Goal: Task Accomplishment & Management: Use online tool/utility

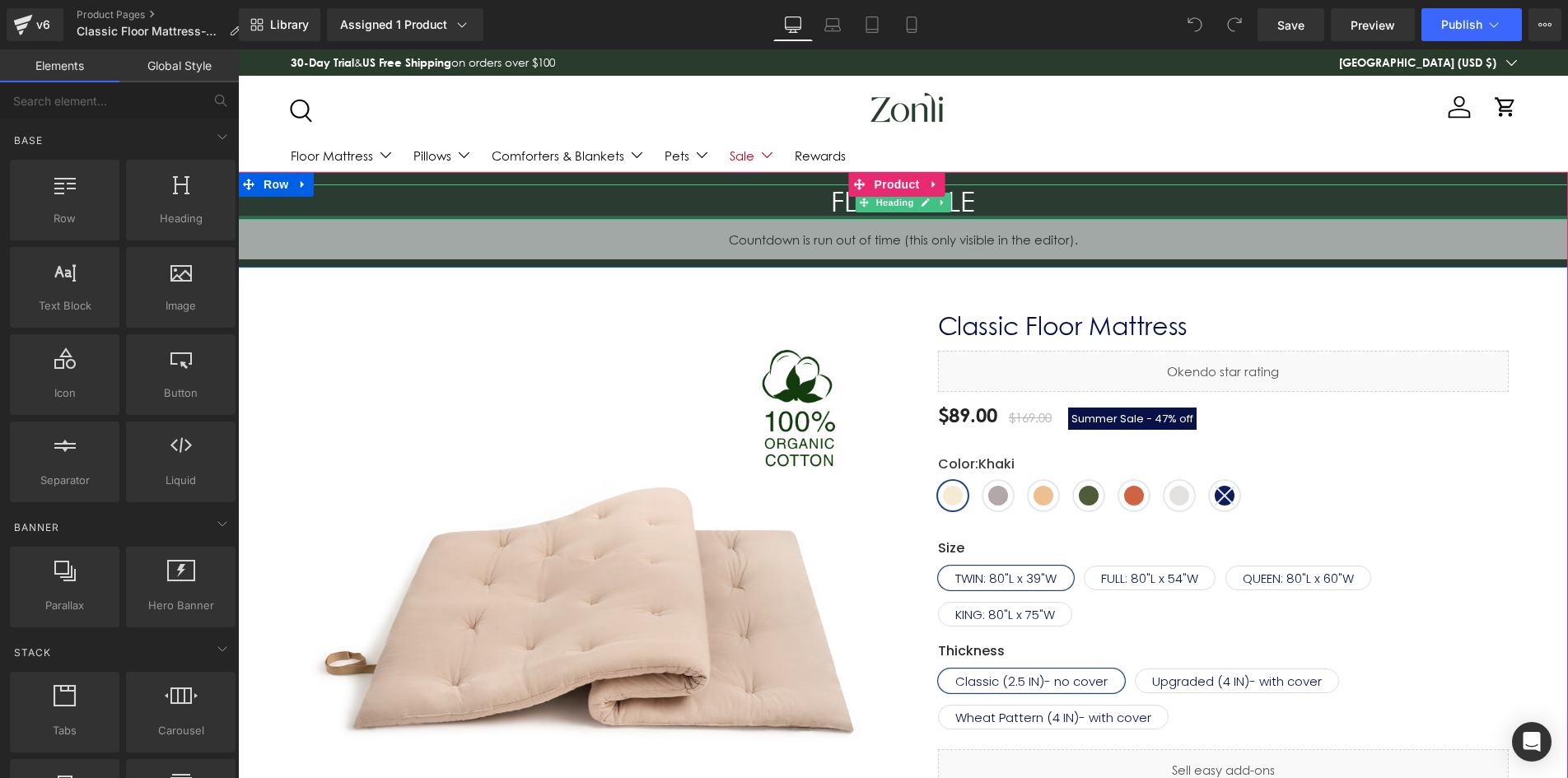
click at [886, 216] on div at bounding box center [903, 217] width 1330 height 4
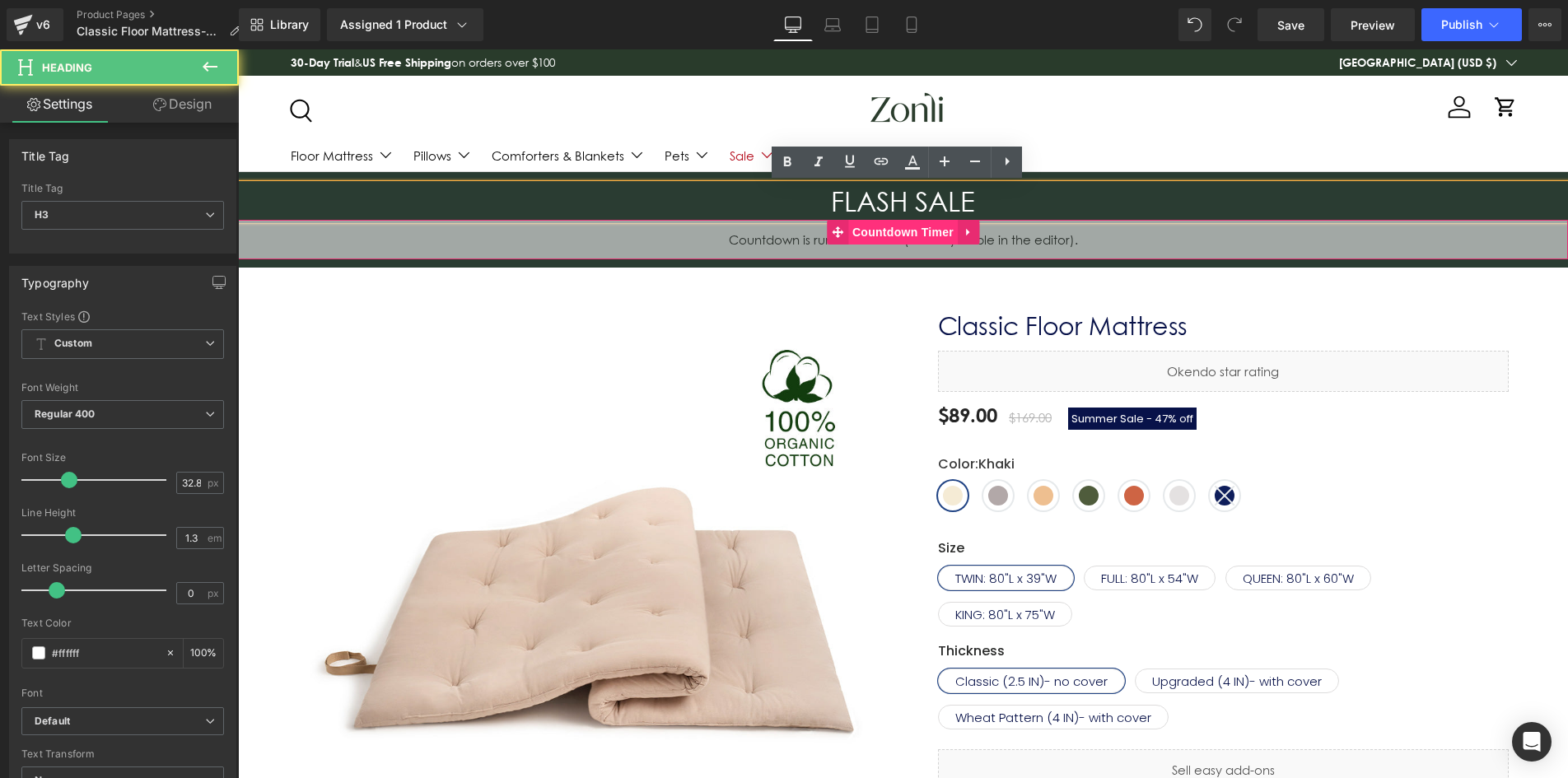
click at [871, 230] on span "Countdown Timer" at bounding box center [902, 232] width 109 height 25
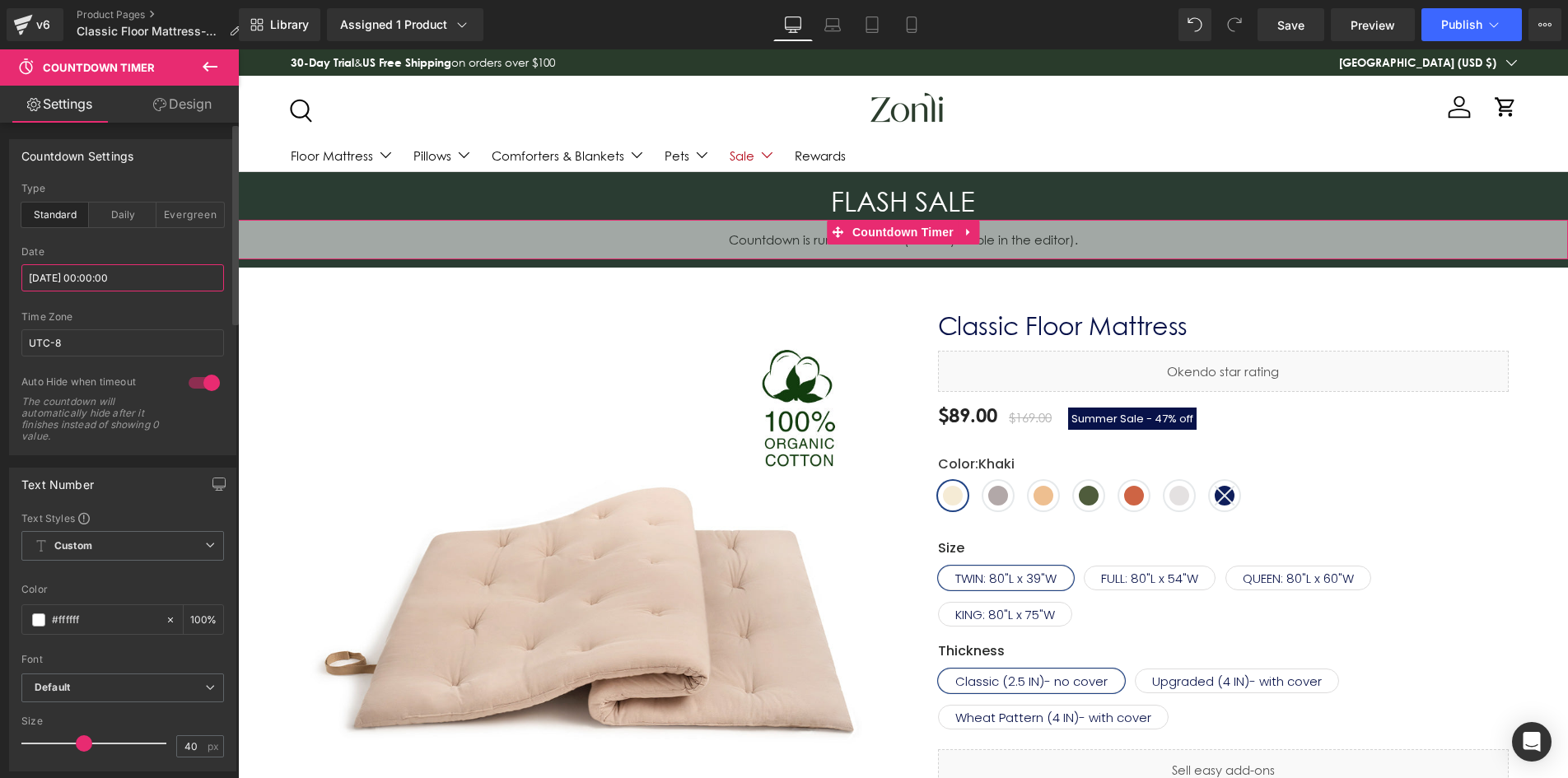
click at [81, 277] on input "[DATE] 00:00:00" at bounding box center [122, 278] width 202 height 27
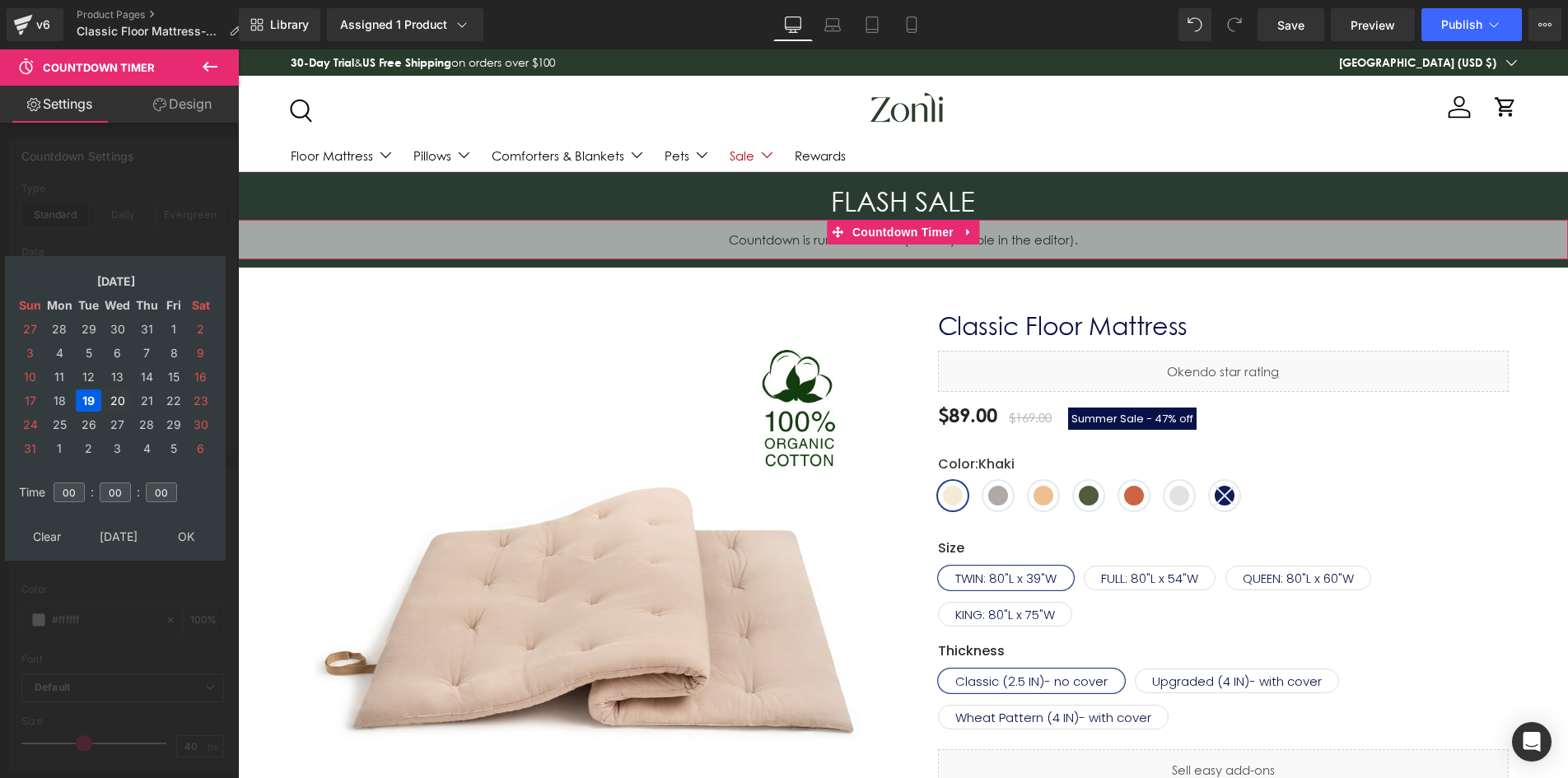
click at [113, 399] on td "20" at bounding box center [117, 400] width 29 height 22
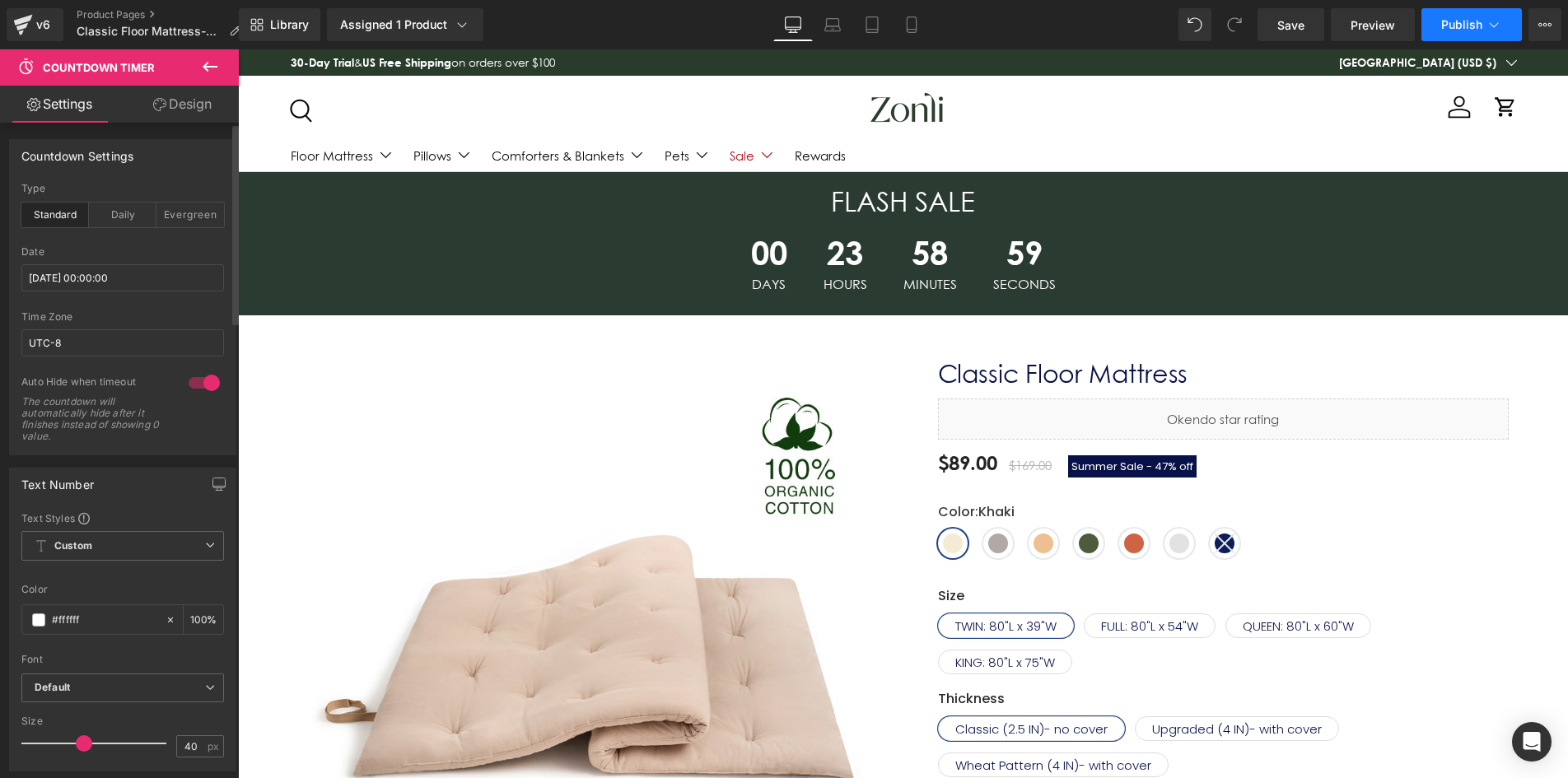
click at [1466, 30] on span "Publish" at bounding box center [1461, 25] width 41 height 13
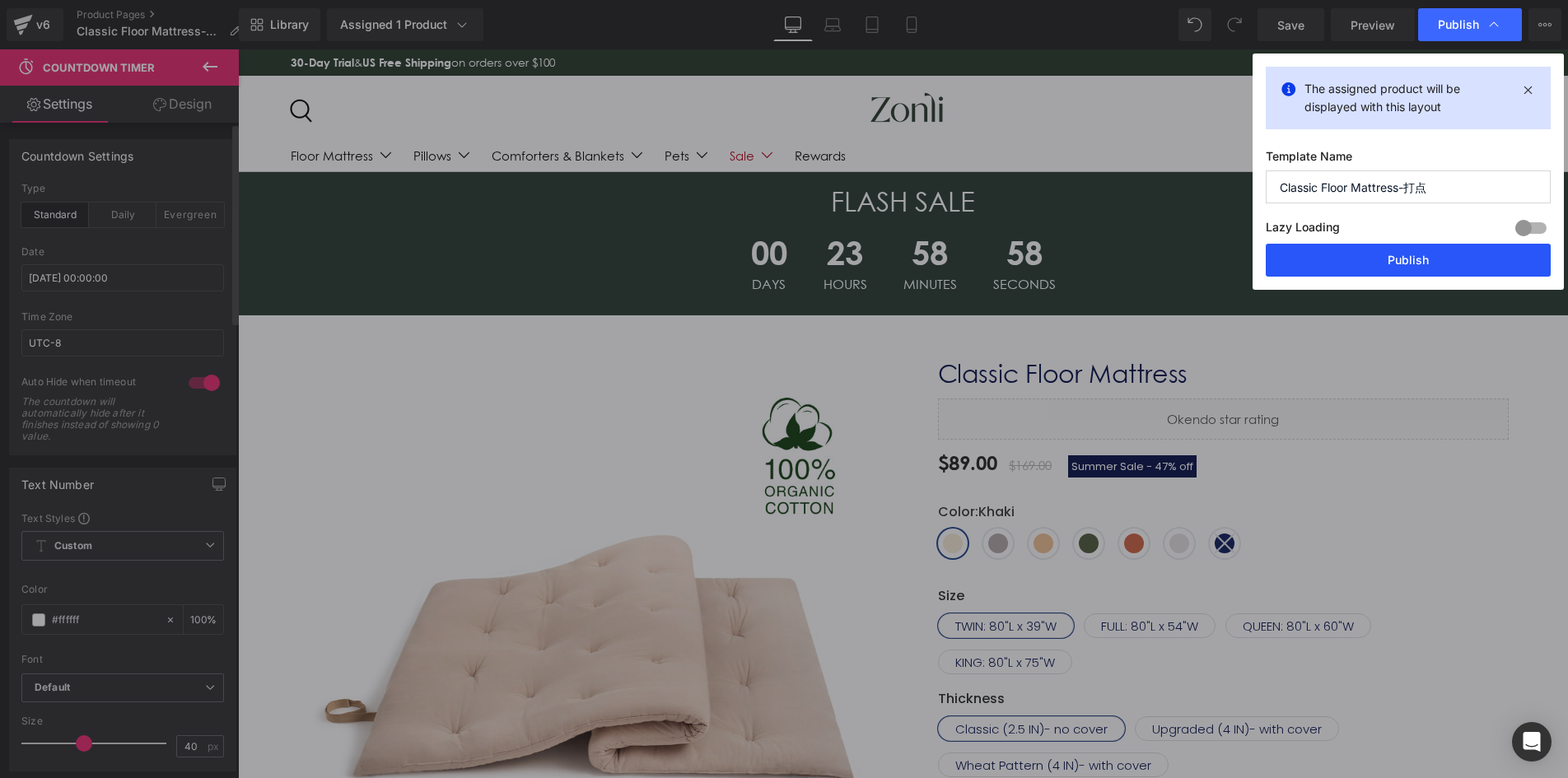
click at [1411, 258] on button "Publish" at bounding box center [1408, 260] width 285 height 33
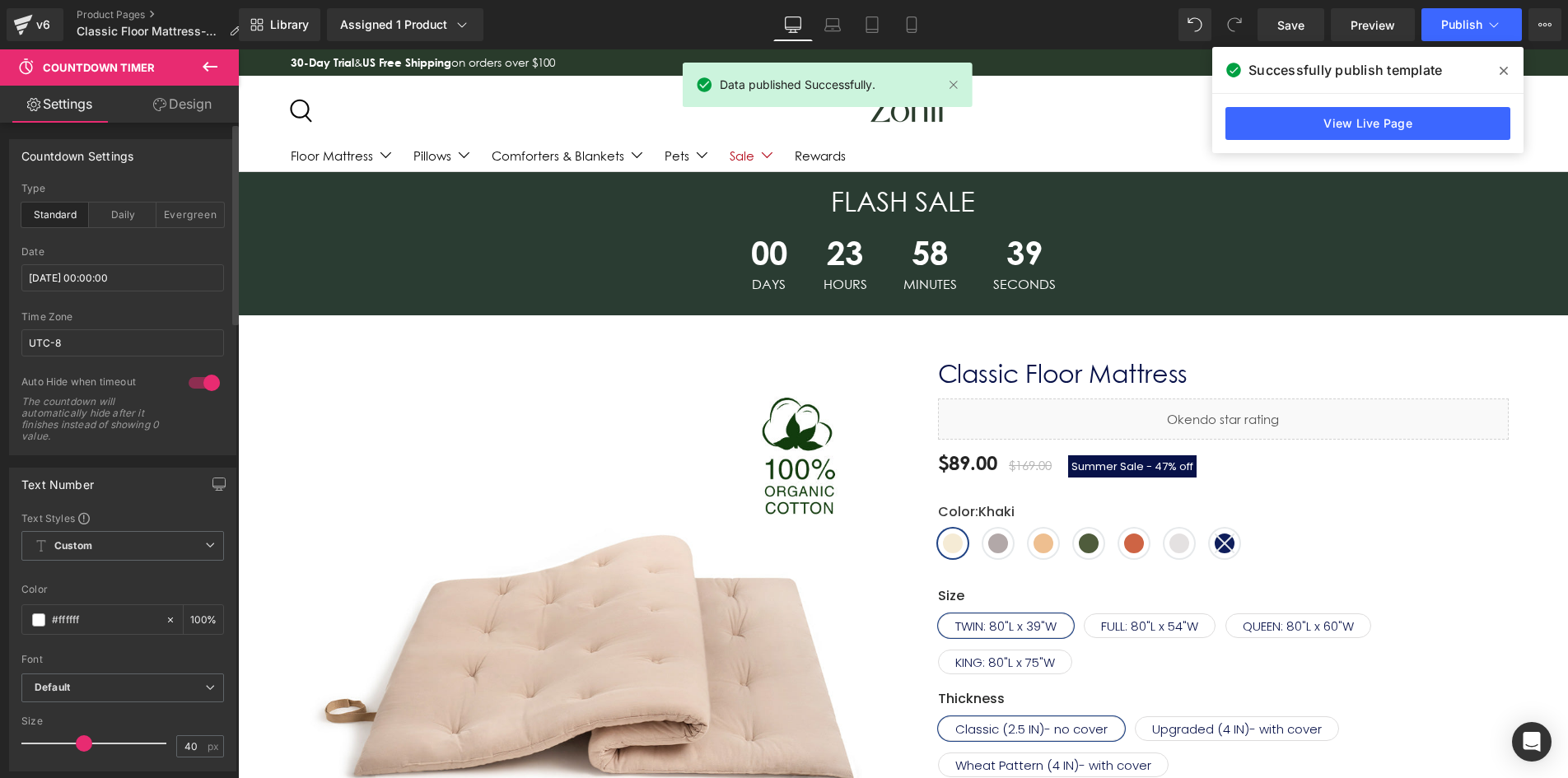
drag, startPoint x: 1500, startPoint y: 68, endPoint x: 1100, endPoint y: 31, distance: 401.7
click at [1500, 68] on icon at bounding box center [1503, 70] width 8 height 13
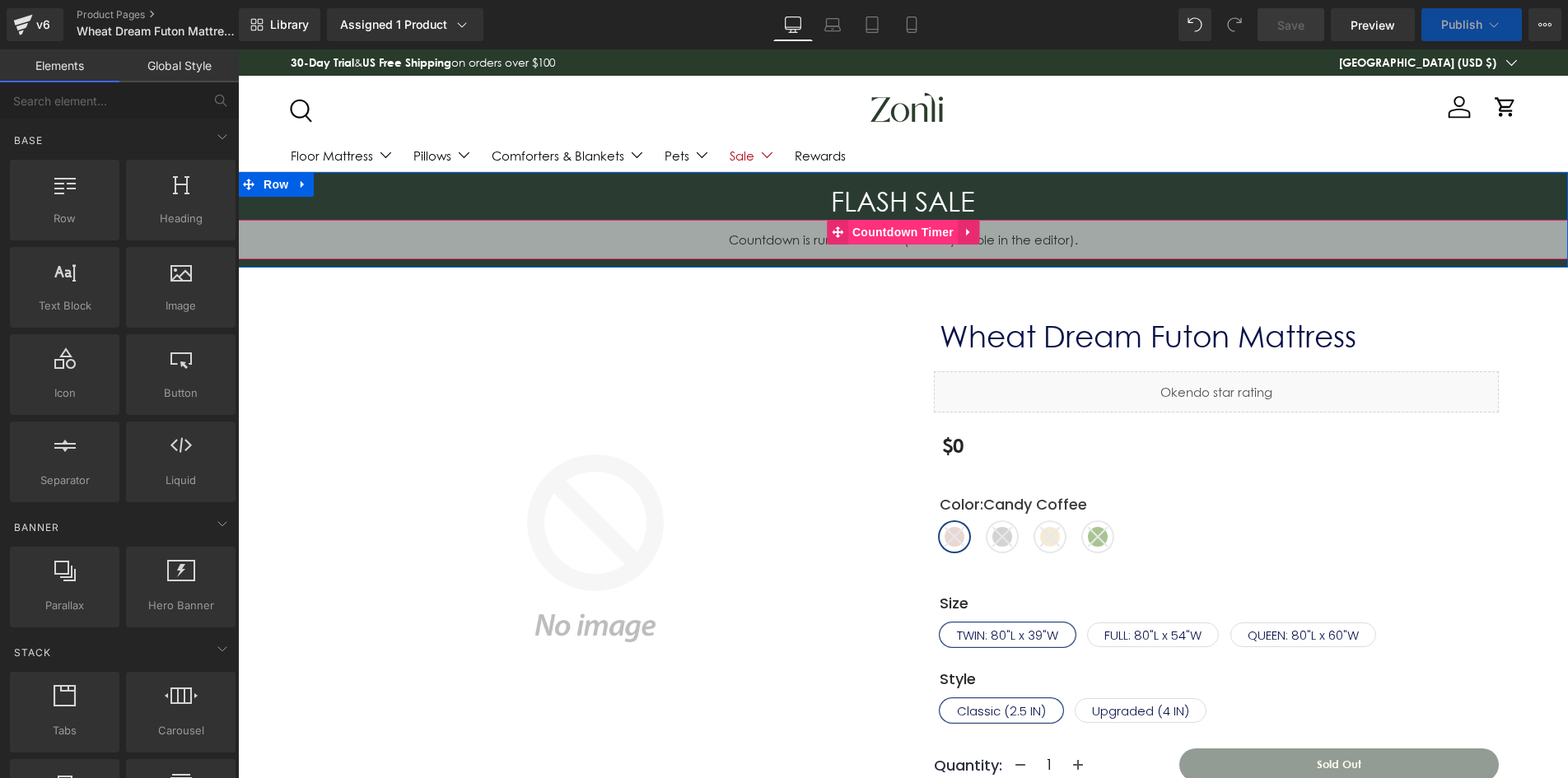
click at [897, 226] on span "Countdown Timer" at bounding box center [902, 232] width 109 height 25
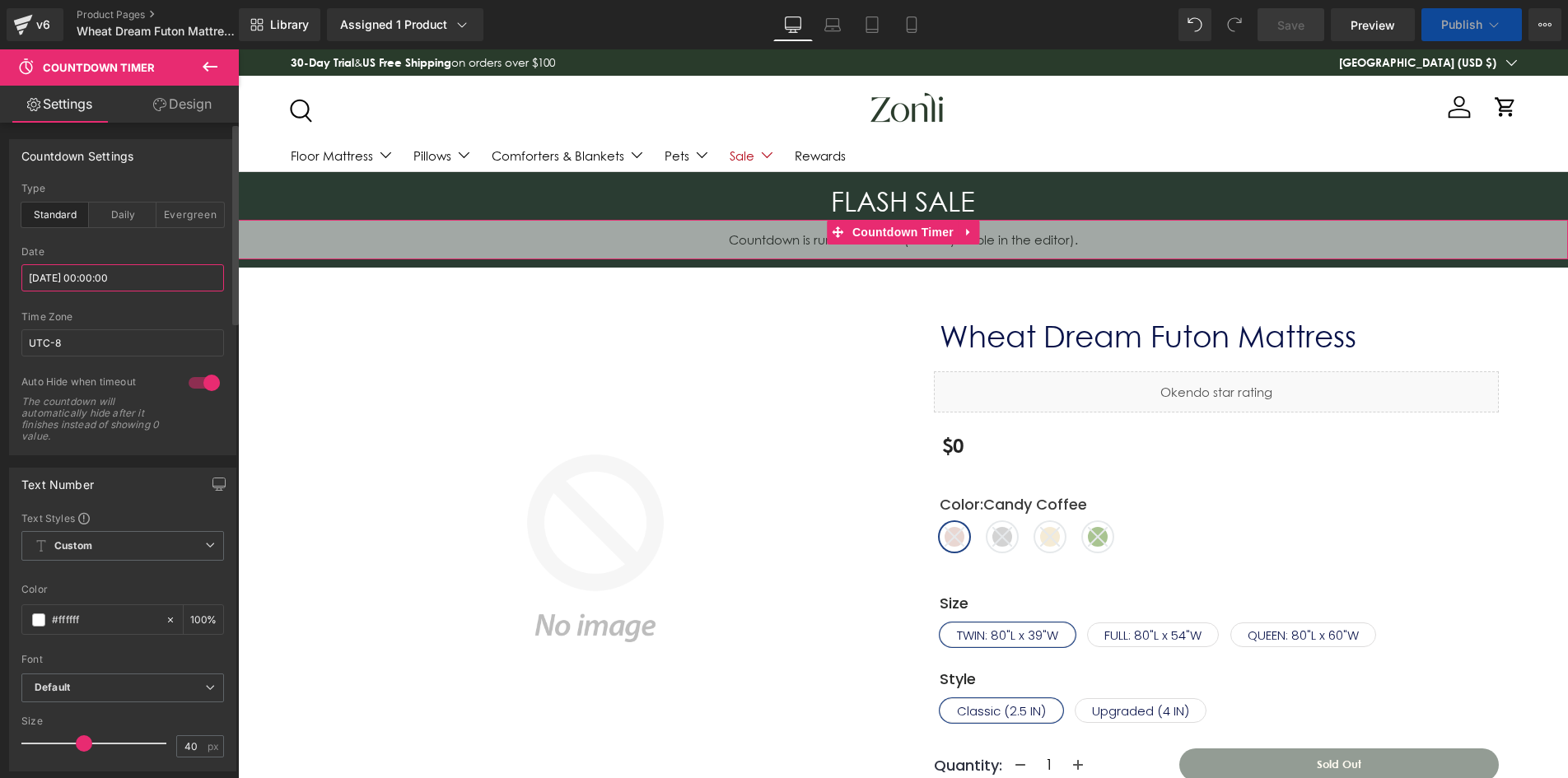
click at [91, 277] on input "[DATE] 00:00:00" at bounding box center [122, 278] width 202 height 27
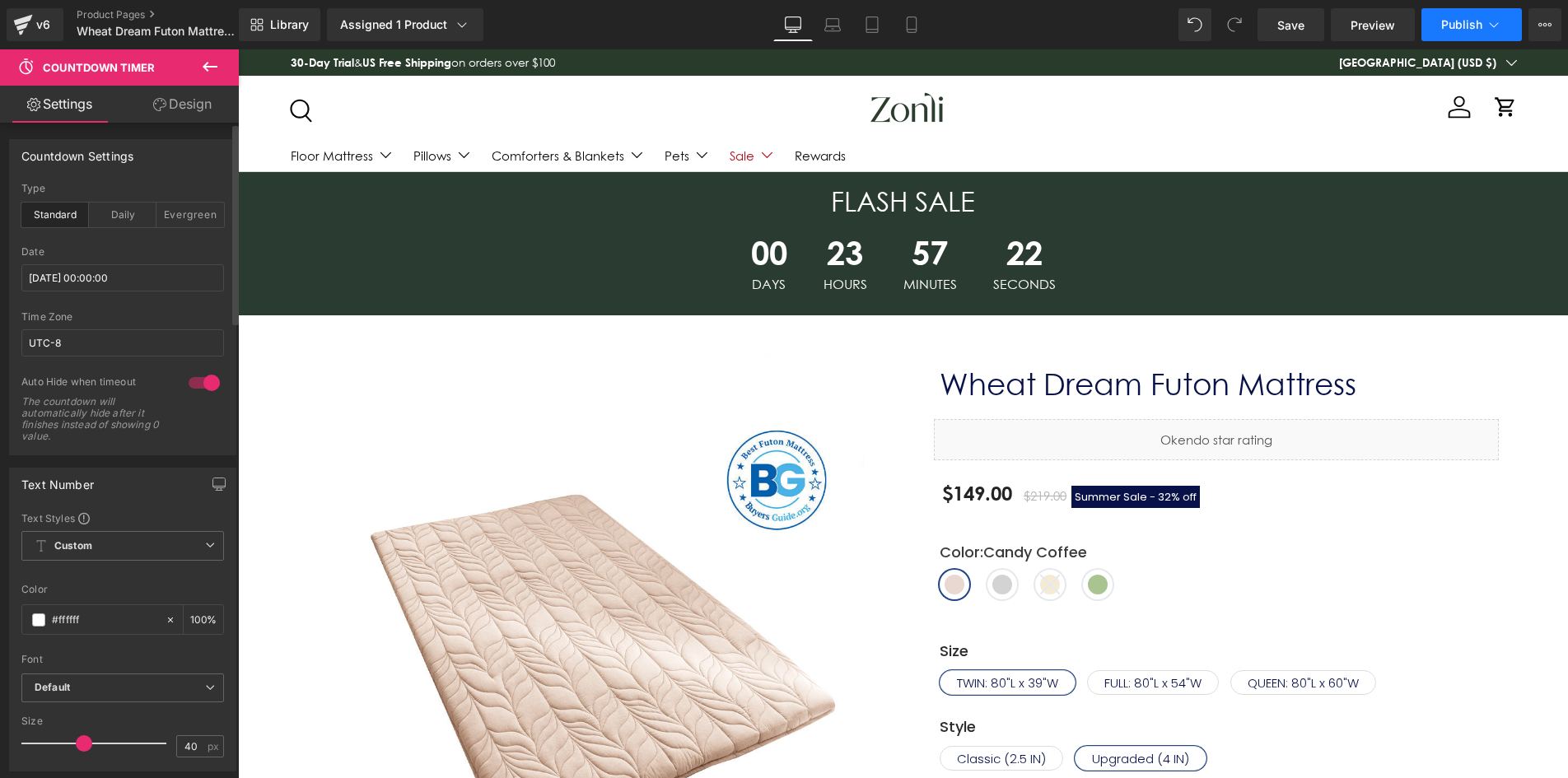
click at [1472, 25] on span "Publish" at bounding box center [1461, 25] width 41 height 13
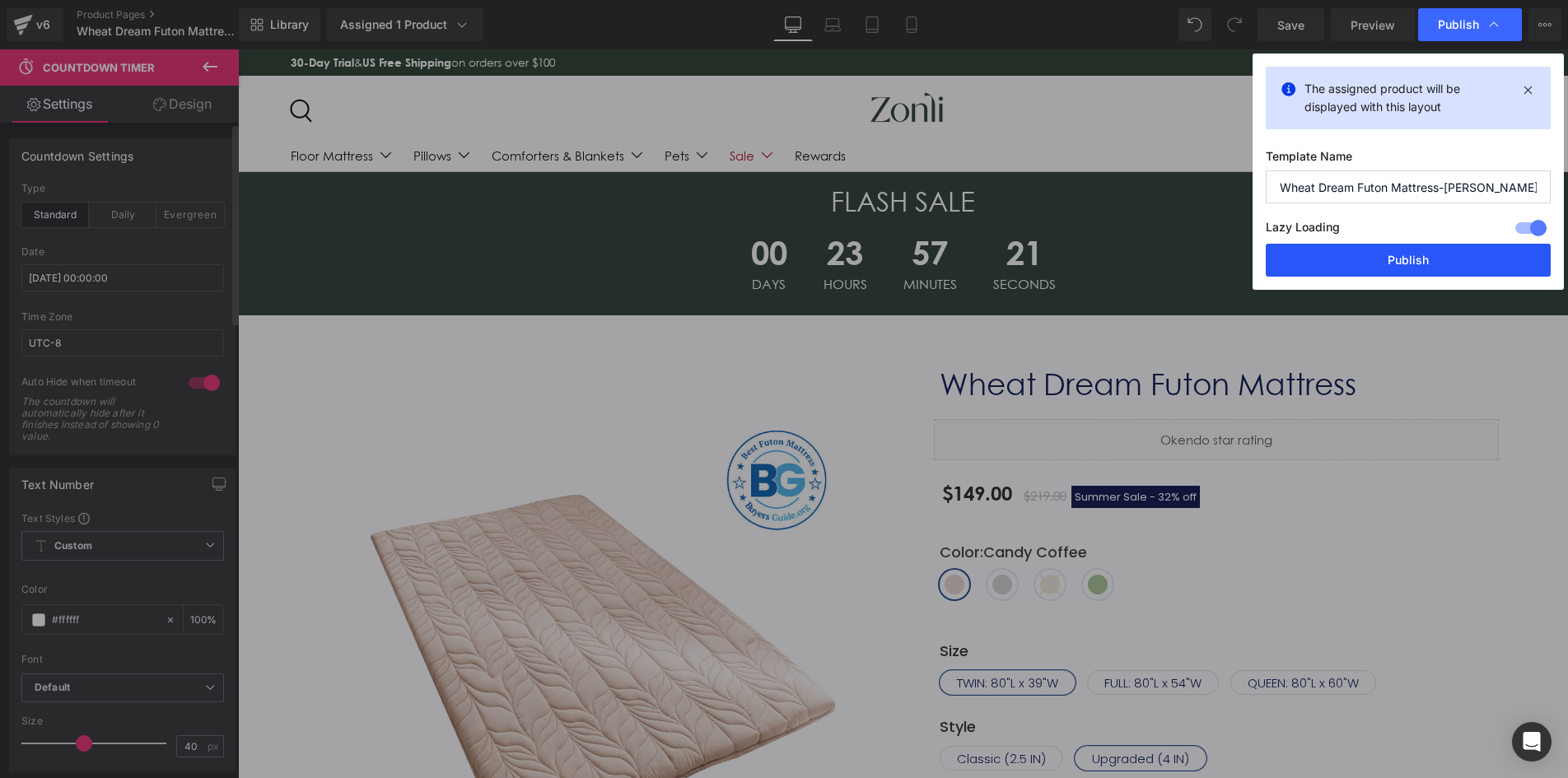
click at [1400, 272] on button "Publish" at bounding box center [1408, 260] width 285 height 33
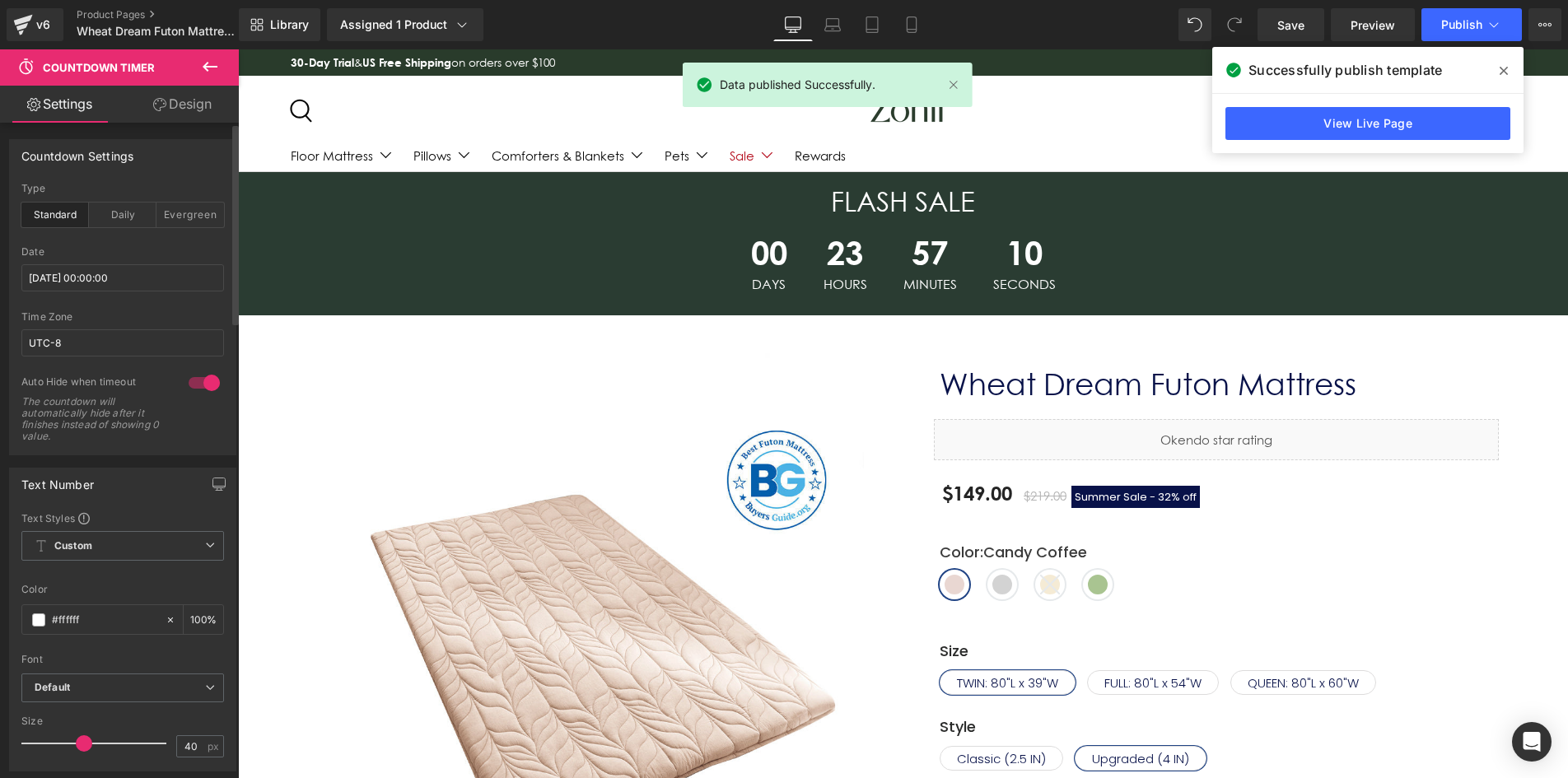
click at [1507, 64] on icon at bounding box center [1503, 70] width 8 height 13
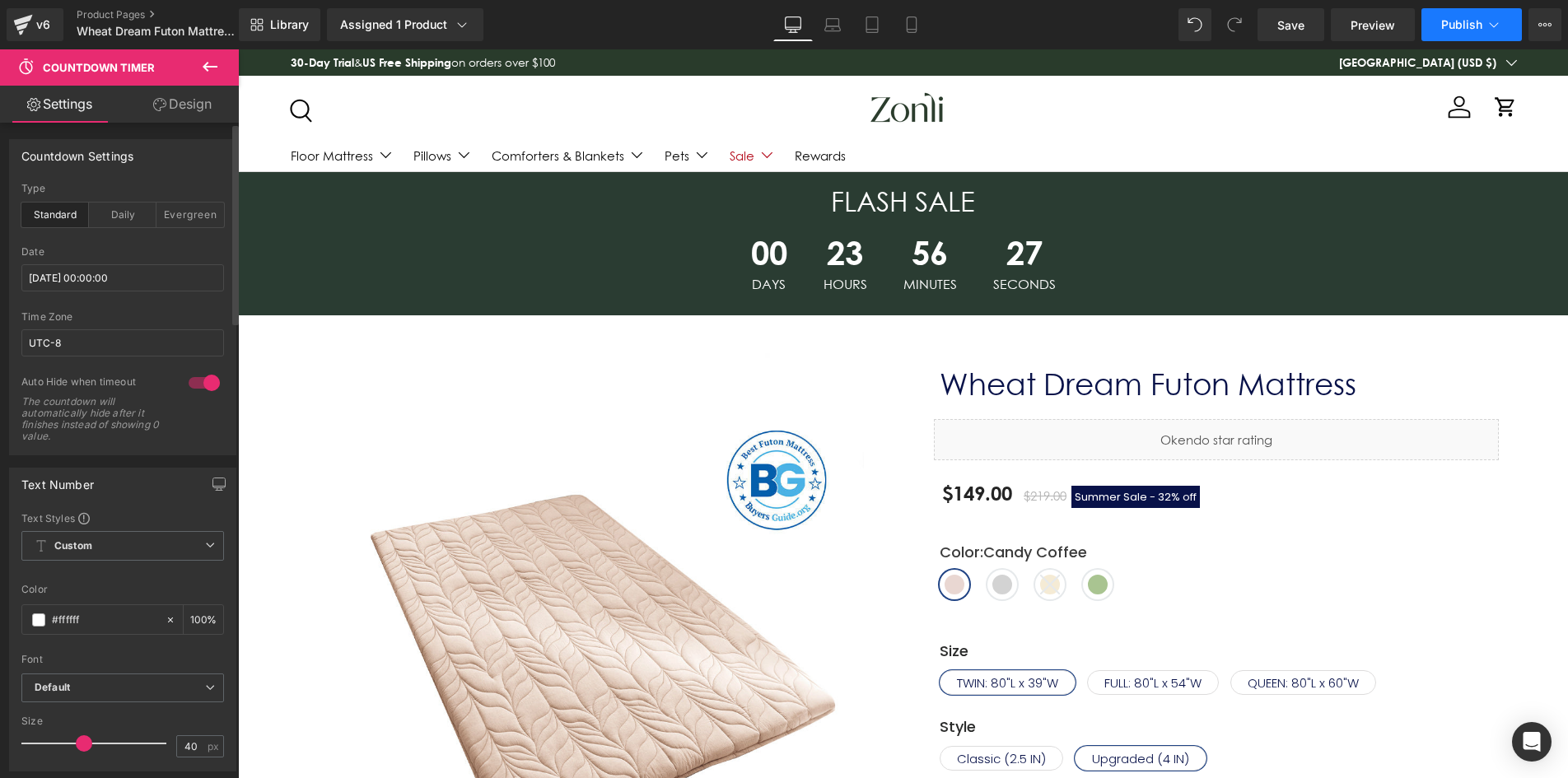
click at [1441, 21] on span "Publish" at bounding box center [1461, 25] width 41 height 13
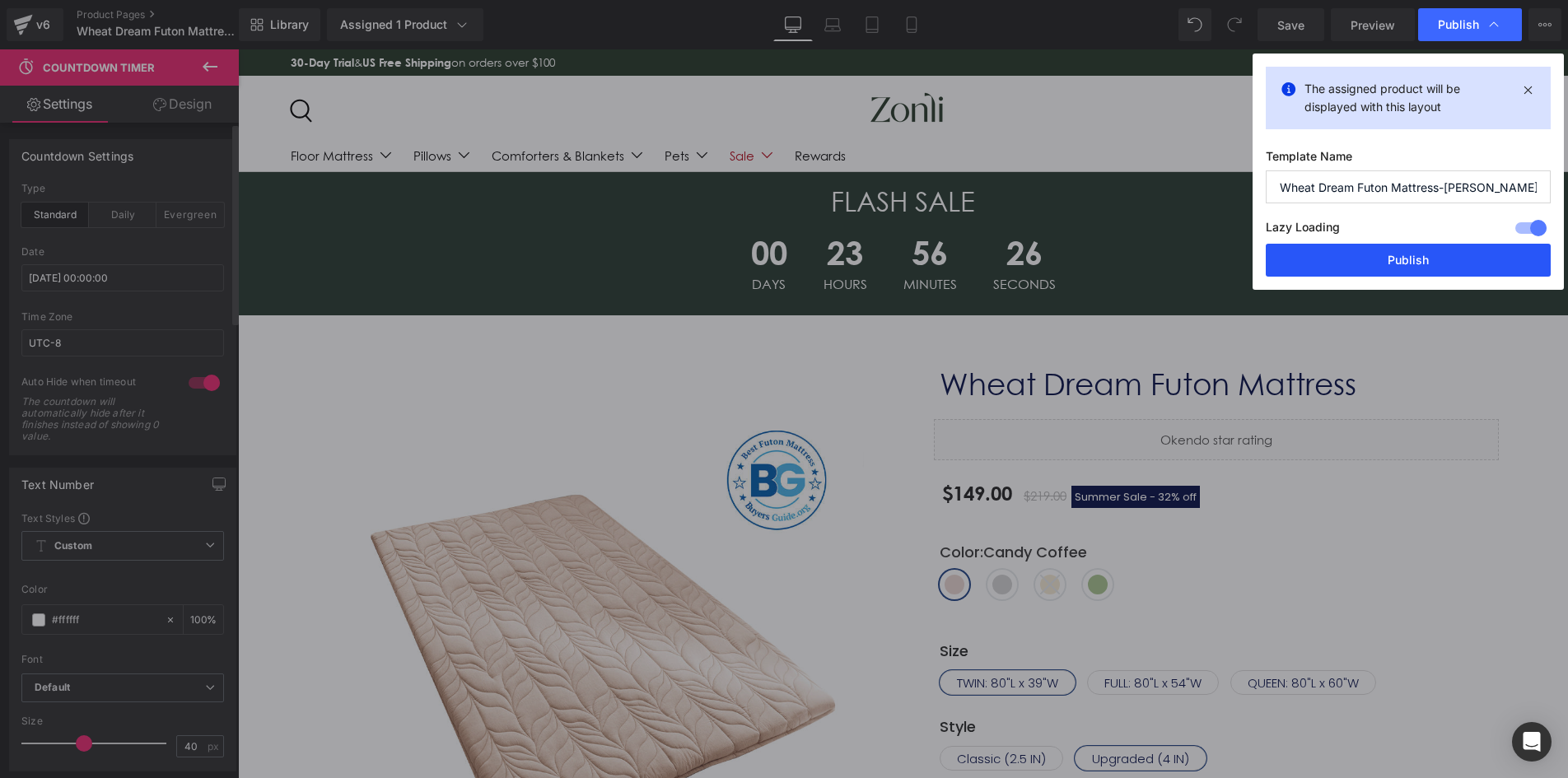
click at [1380, 258] on button "Publish" at bounding box center [1408, 260] width 285 height 33
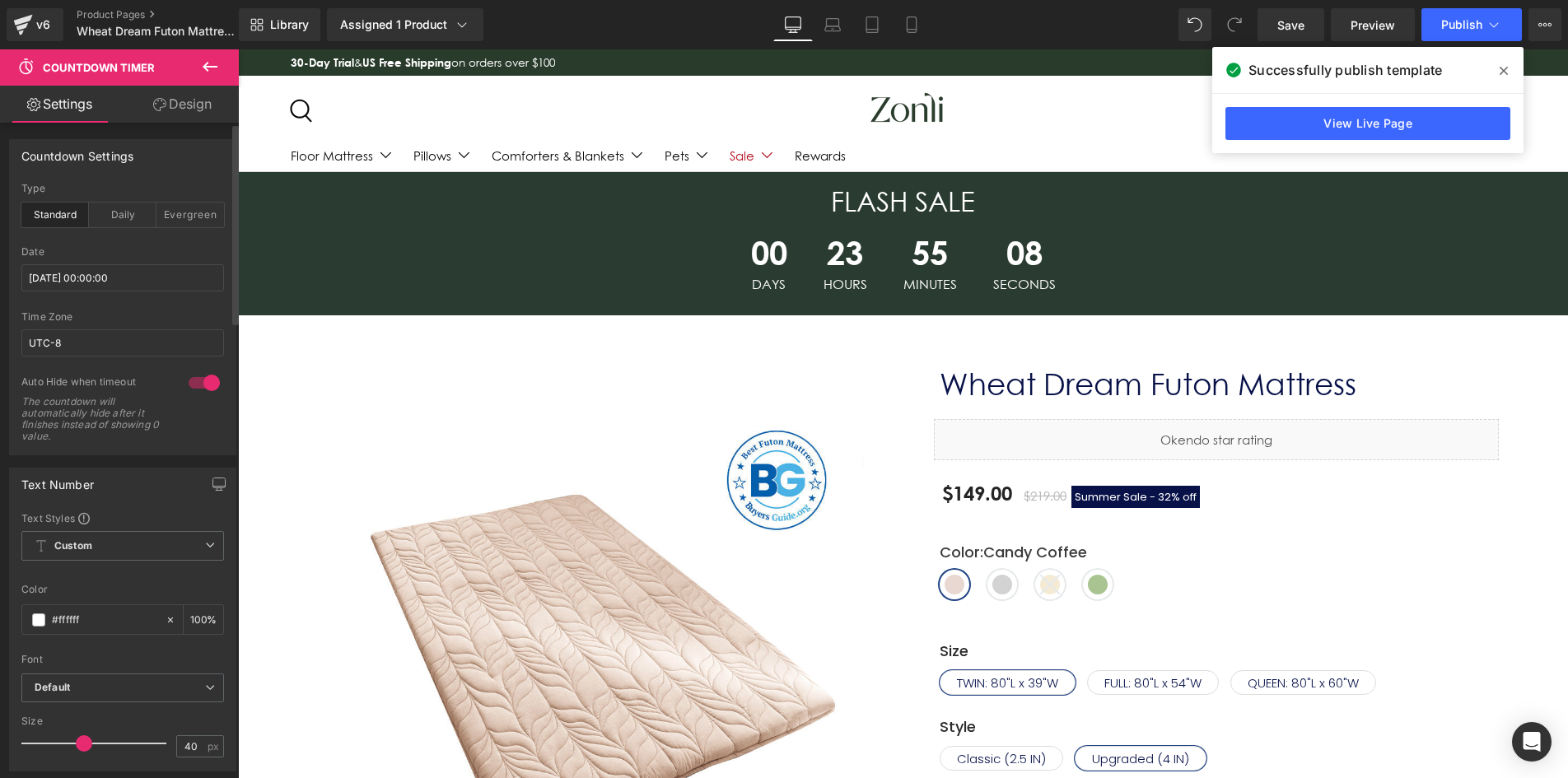
drag, startPoint x: 1508, startPoint y: 72, endPoint x: 1270, endPoint y: 21, distance: 243.4
click at [1508, 72] on span at bounding box center [1504, 71] width 26 height 26
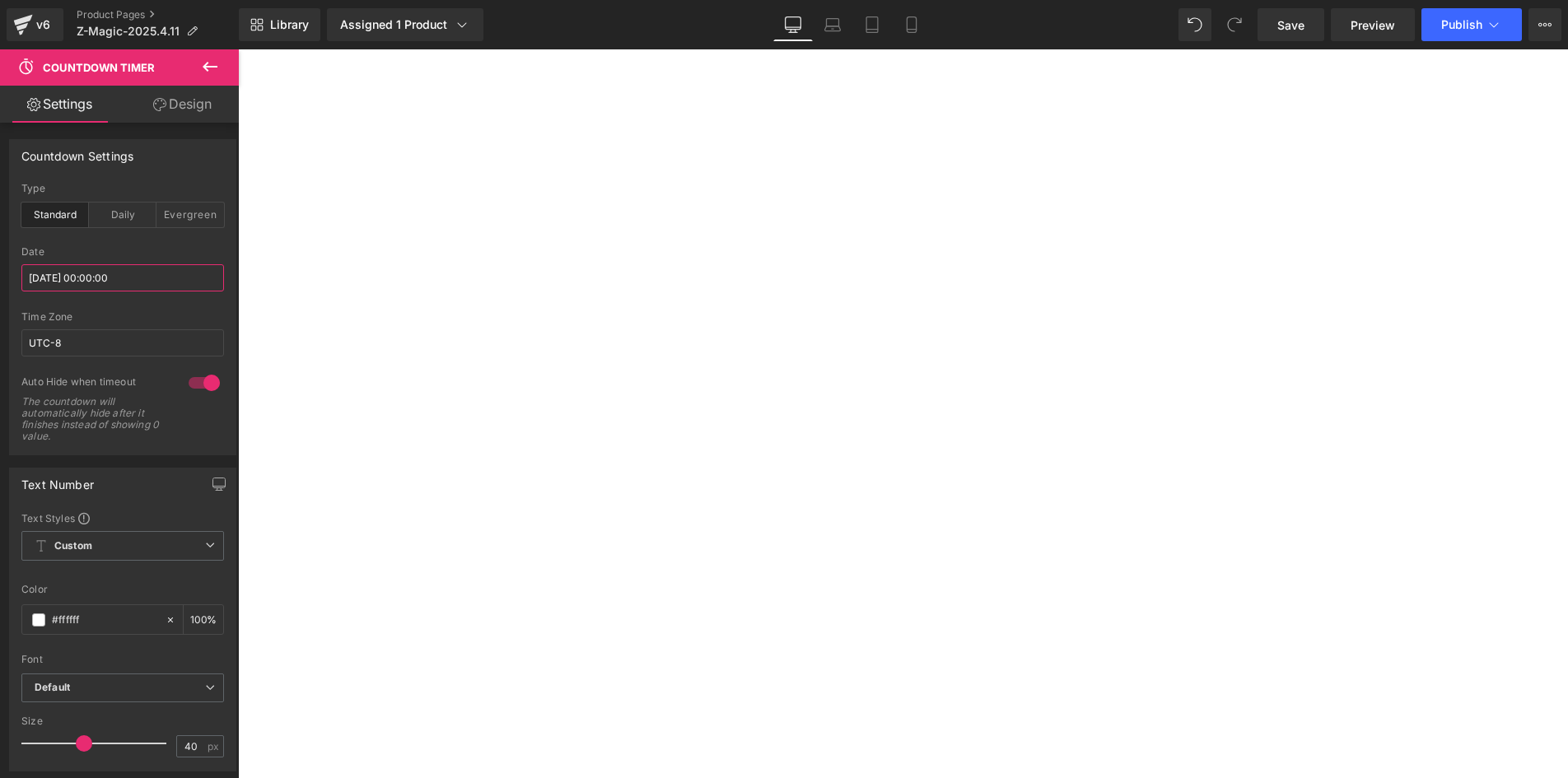
click at [92, 269] on input "[DATE] 00:00:00" at bounding box center [122, 278] width 202 height 27
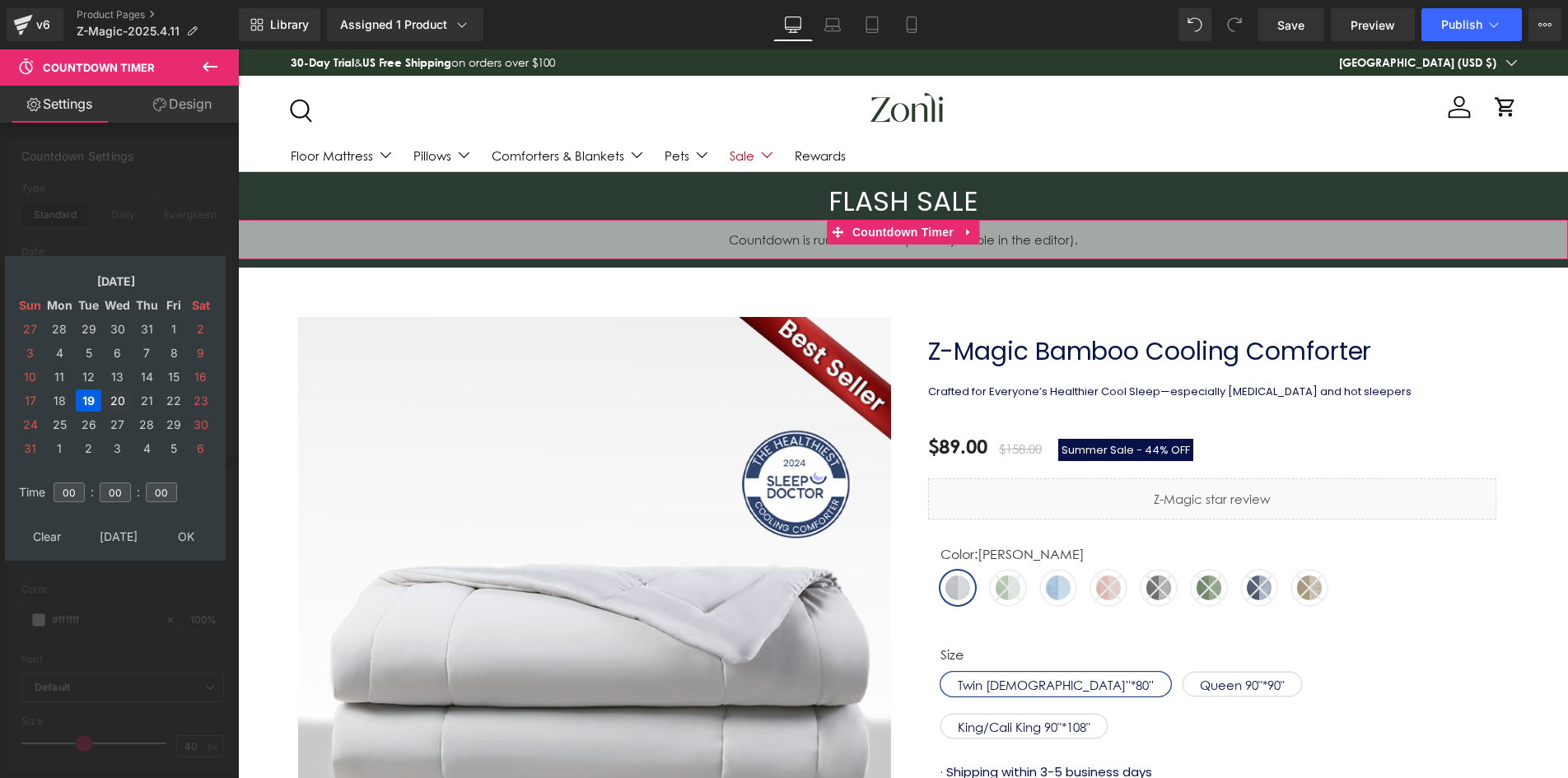
click at [120, 406] on td "20" at bounding box center [117, 400] width 29 height 22
type input "[DATE] 00:00:00"
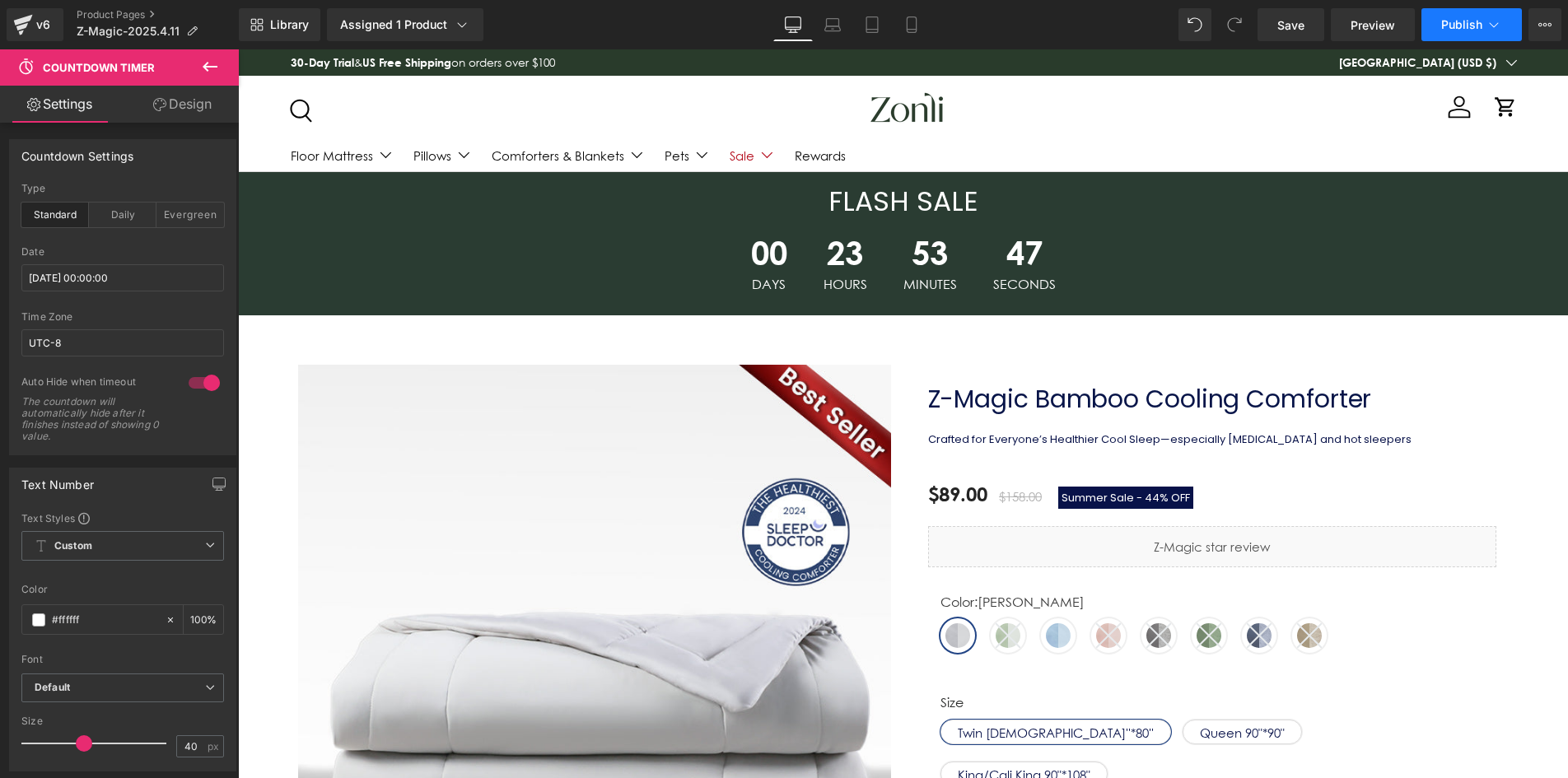
click at [1470, 28] on span "Publish" at bounding box center [1461, 25] width 41 height 13
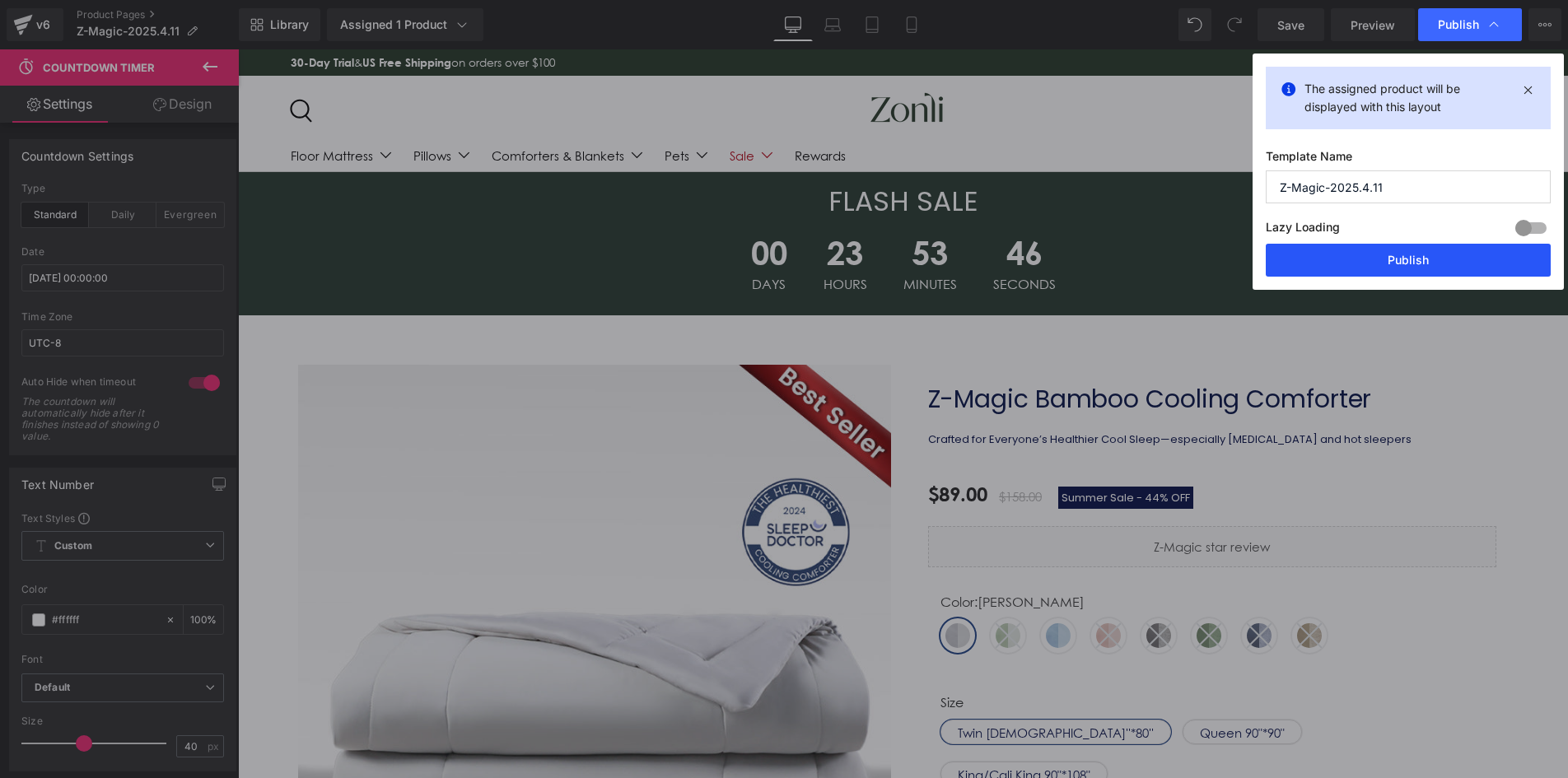
click at [1434, 258] on button "Publish" at bounding box center [1408, 260] width 285 height 33
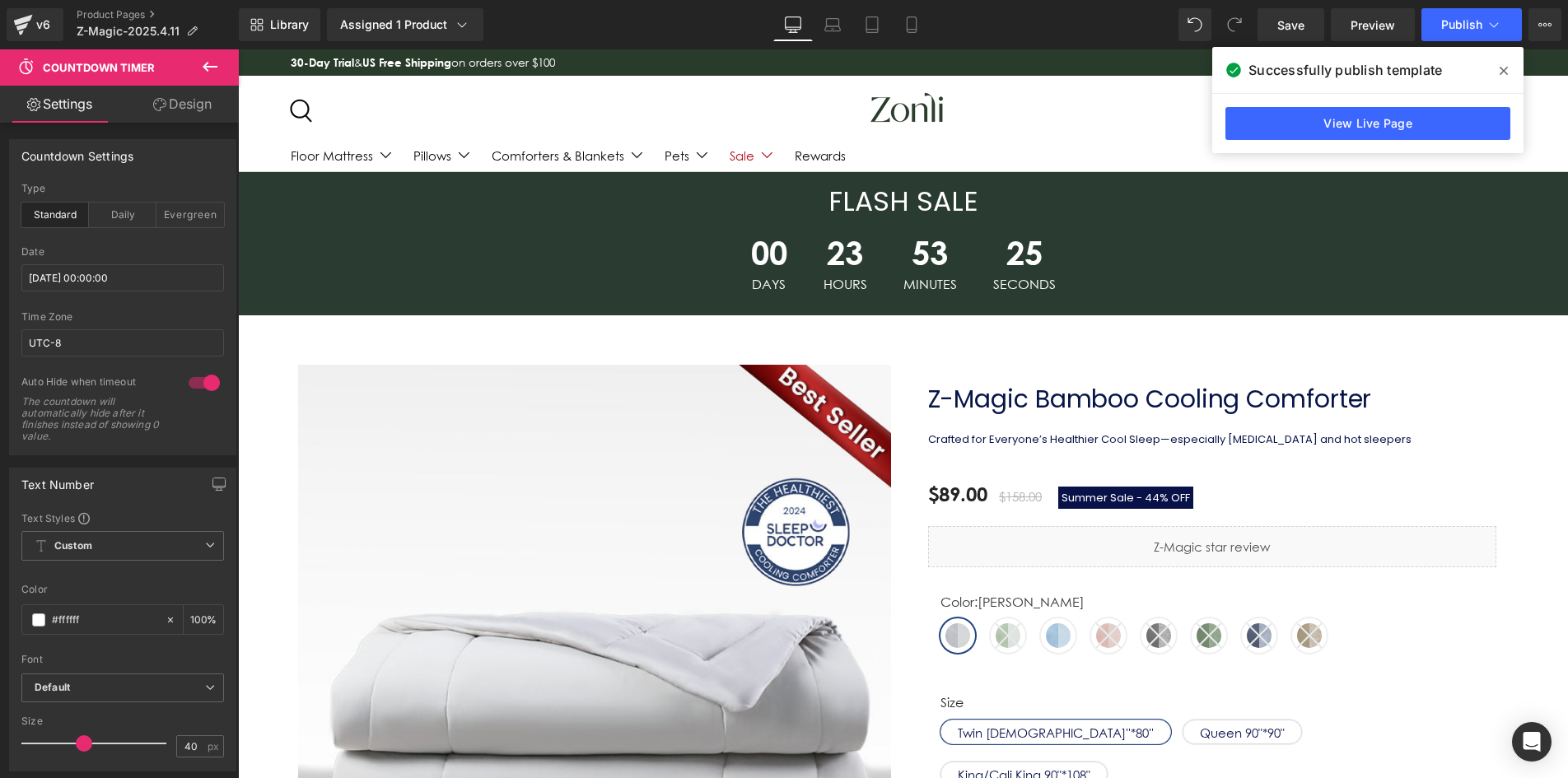
click at [1493, 70] on span at bounding box center [1504, 71] width 26 height 26
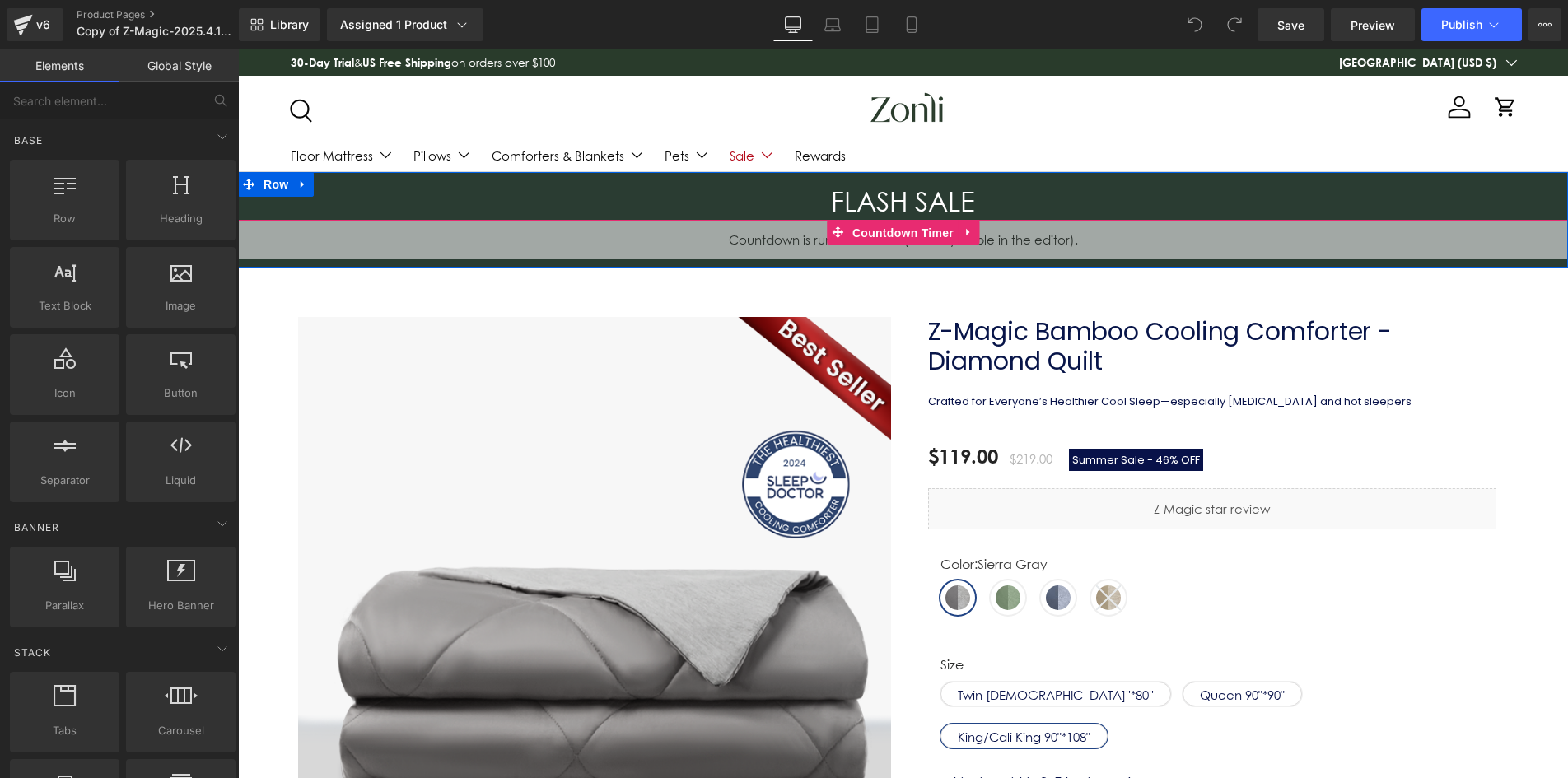
click at [889, 223] on span "Countdown Timer" at bounding box center [902, 233] width 109 height 25
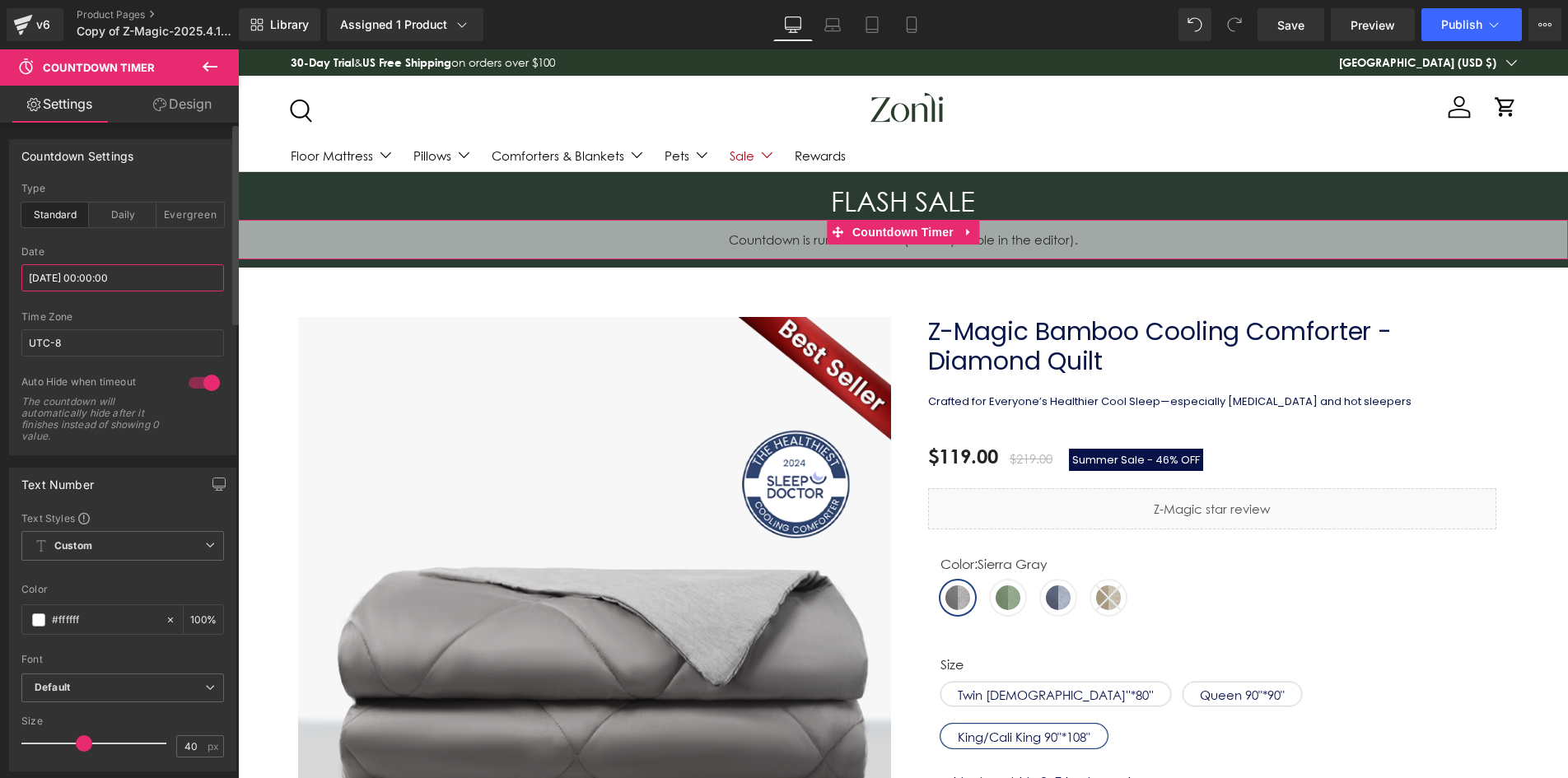
click at [92, 283] on input "[DATE] 00:00:00" at bounding box center [122, 278] width 202 height 27
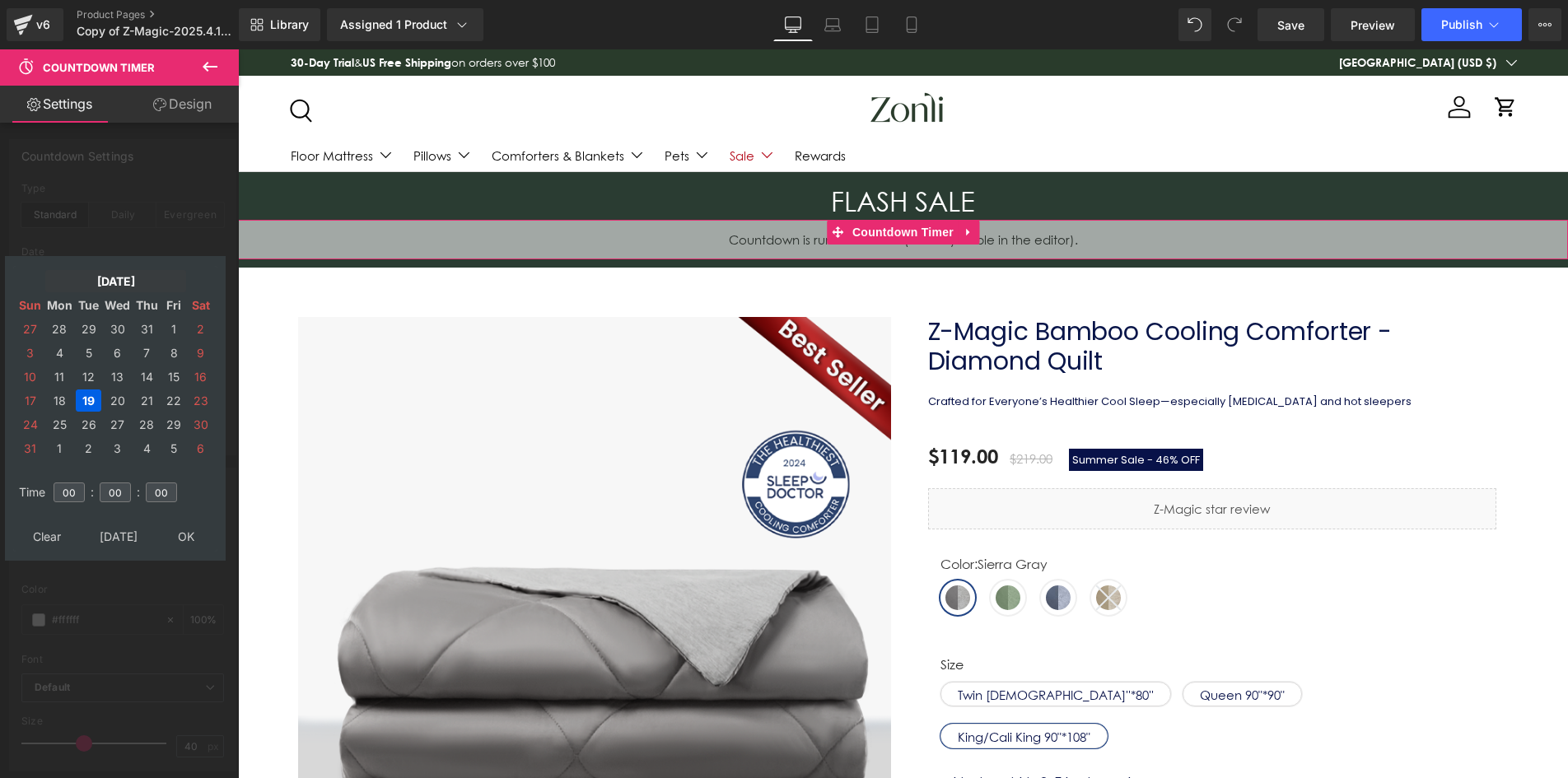
click at [121, 402] on td "20" at bounding box center [117, 400] width 29 height 22
type input "[DATE] 00:00:00"
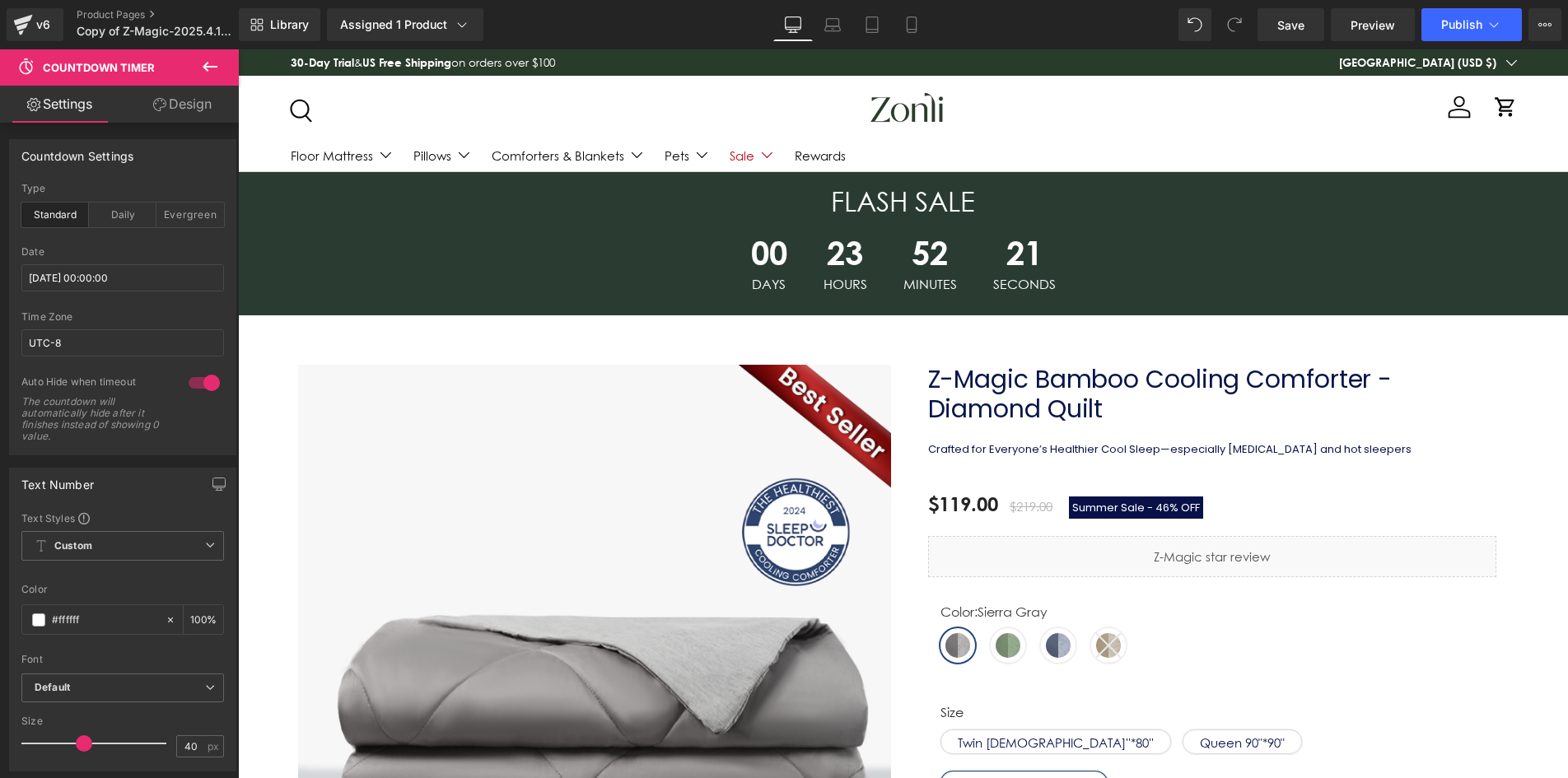
click at [1426, 41] on div "Library Assigned 1 Product Product Preview Z-Magic Bamboo Cooling Comforter - D…" at bounding box center [903, 25] width 1329 height 49
click at [1457, 35] on button "Publish" at bounding box center [1472, 25] width 101 height 33
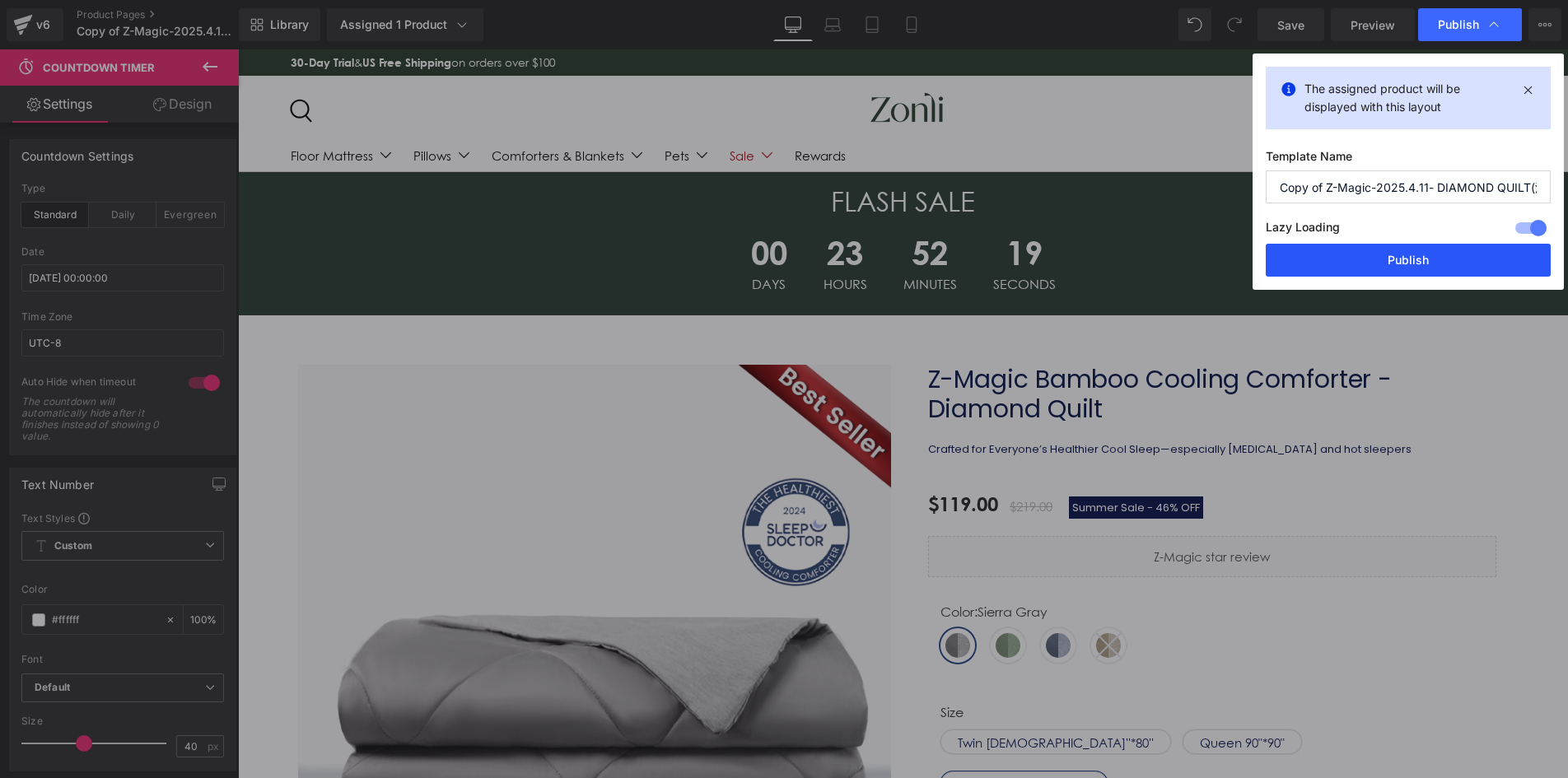
click at [1409, 256] on button "Publish" at bounding box center [1408, 260] width 285 height 33
